Goal: Find specific page/section: Find specific page/section

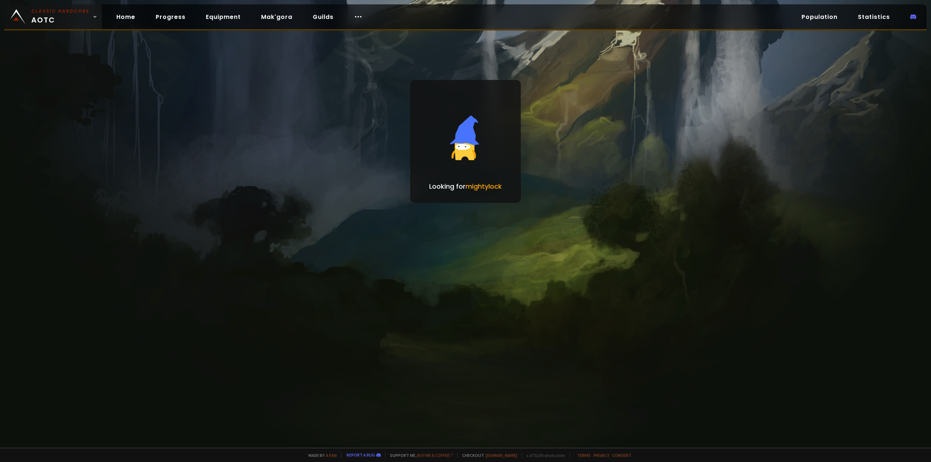
click at [53, 19] on span "Classic Hardcore AOTC" at bounding box center [60, 16] width 58 height 17
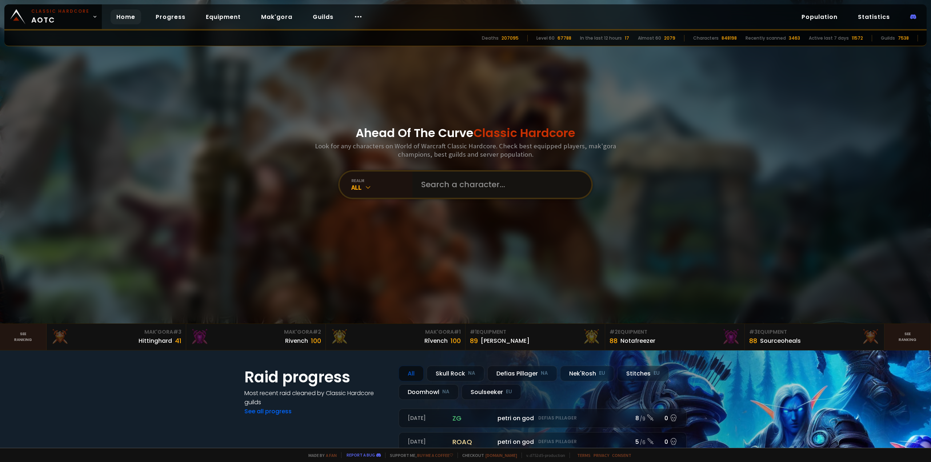
click at [444, 189] on input "text" at bounding box center [500, 185] width 166 height 26
paste input "[PERSON_NAME]"
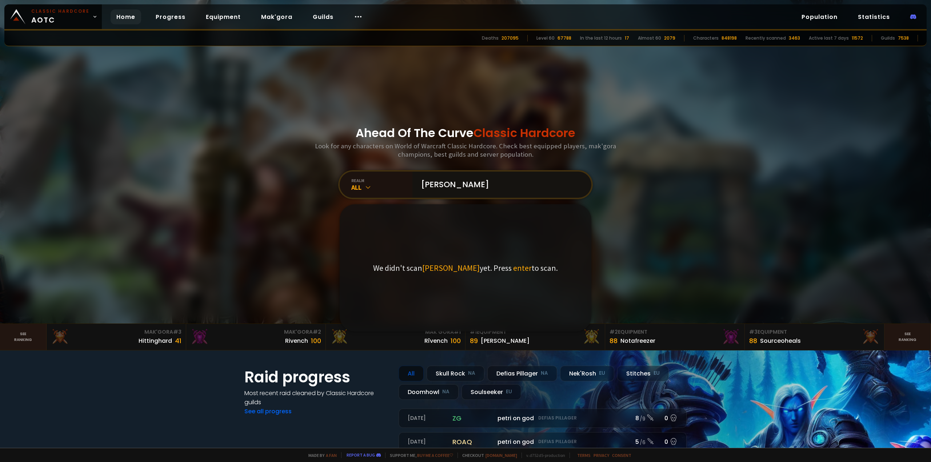
drag, startPoint x: 491, startPoint y: 185, endPoint x: 463, endPoint y: 185, distance: 28.0
click at [463, 185] on input "[PERSON_NAME]" at bounding box center [500, 185] width 166 height 26
type input "leiaskyorg"
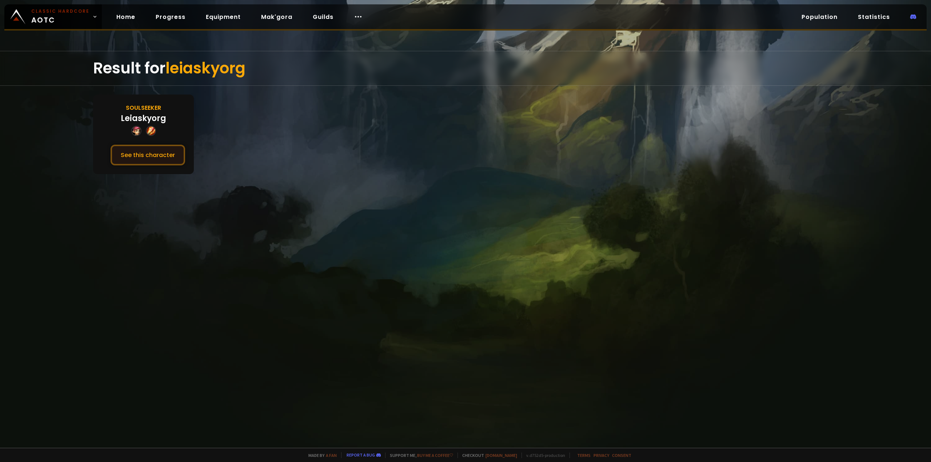
click at [139, 159] on button "See this character" at bounding box center [148, 155] width 75 height 21
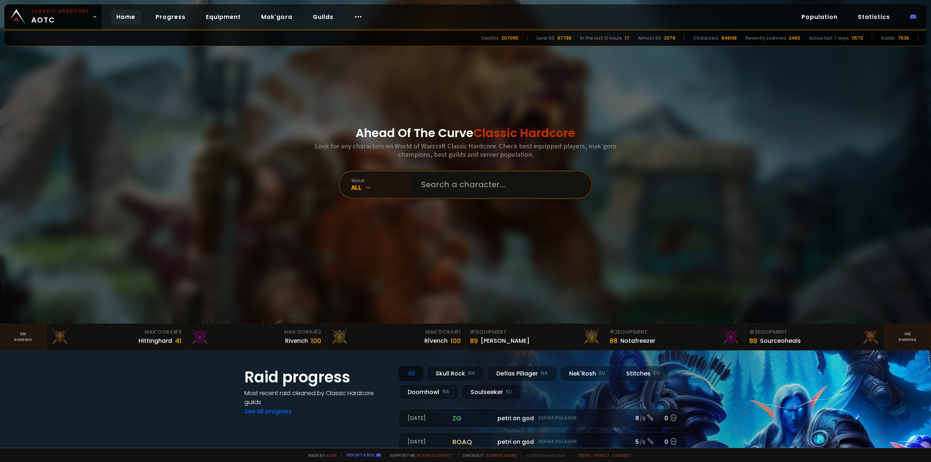
click at [467, 189] on input "text" at bounding box center [500, 185] width 166 height 26
paste input "[PERSON_NAME]"
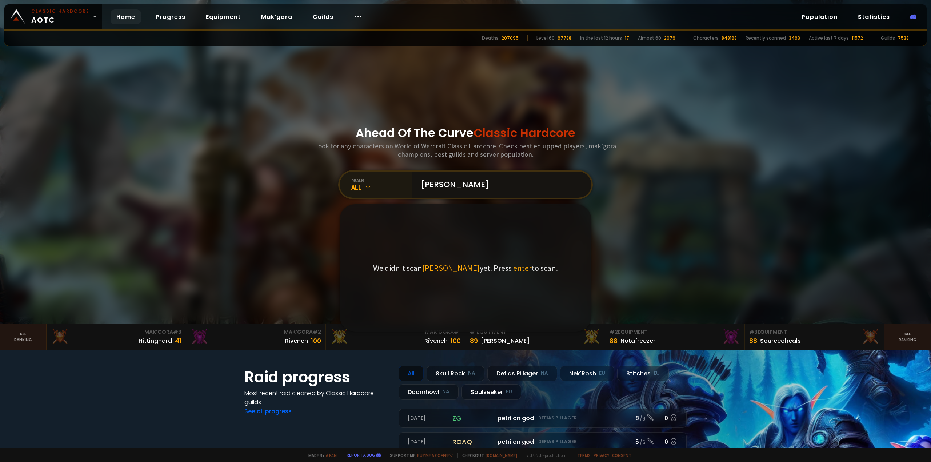
drag, startPoint x: 461, startPoint y: 184, endPoint x: 348, endPoint y: 172, distance: 114.4
click at [348, 172] on div "realm All leiaskyorg [PERSON_NAME] We didn't scan leiaskyorg malaridius yet. Pr…" at bounding box center [465, 184] width 254 height 29
type input "malaridius"
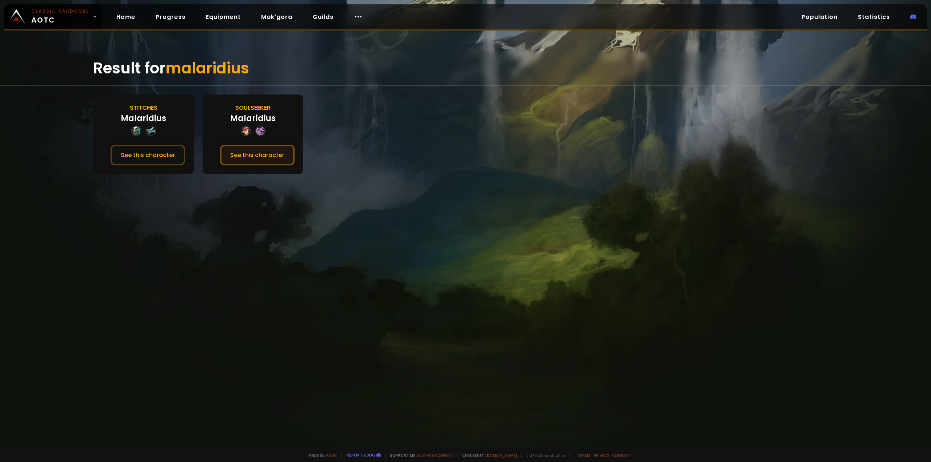
click at [269, 157] on button "See this character" at bounding box center [257, 155] width 75 height 21
